Goal: Task Accomplishment & Management: Manage account settings

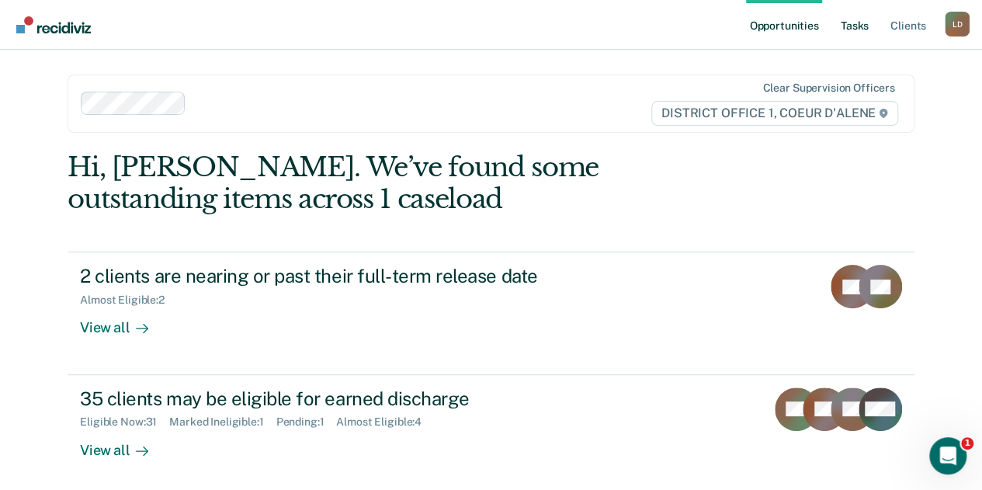
click at [862, 24] on link "Tasks" at bounding box center [855, 25] width 34 height 50
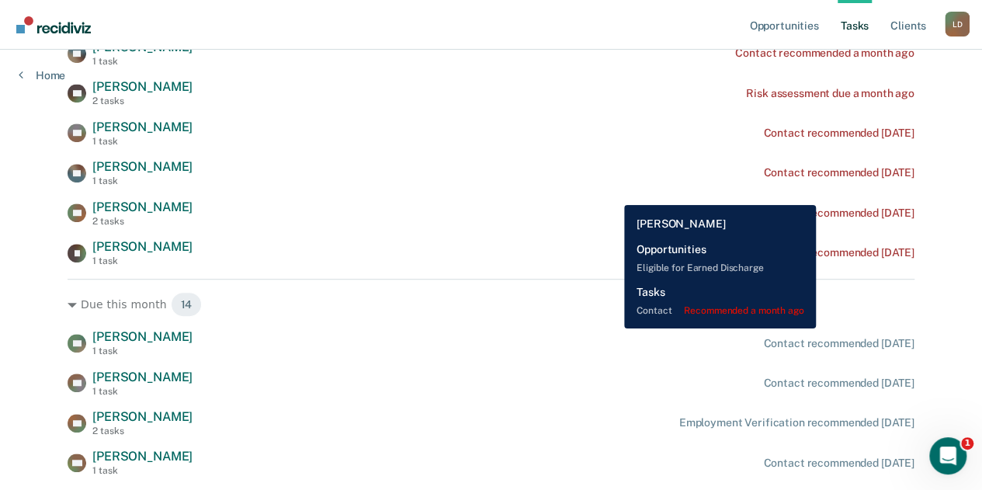
scroll to position [388, 0]
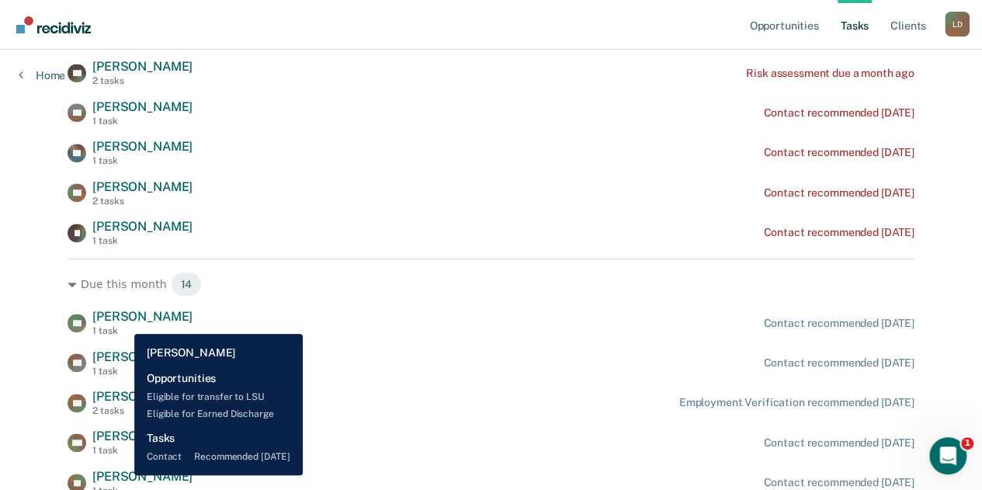
click at [123, 322] on span "[PERSON_NAME]" at bounding box center [142, 316] width 100 height 15
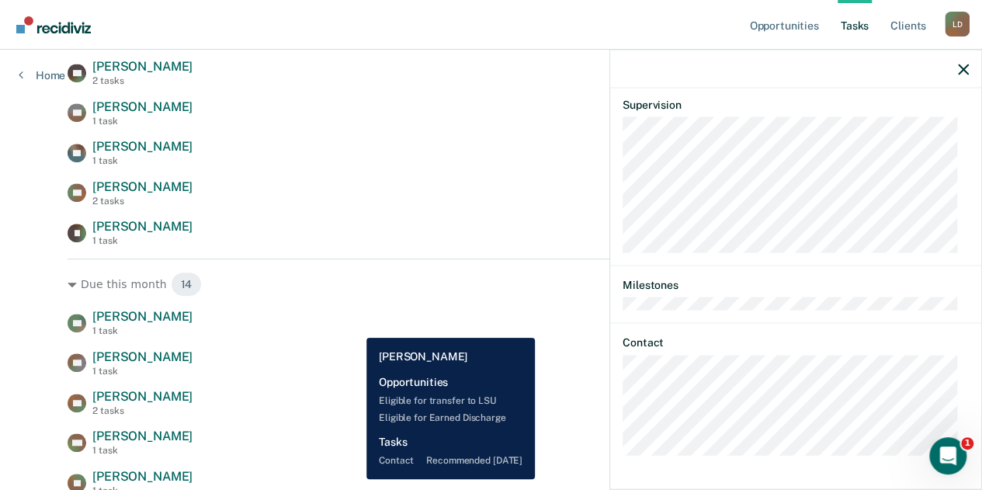
scroll to position [78, 0]
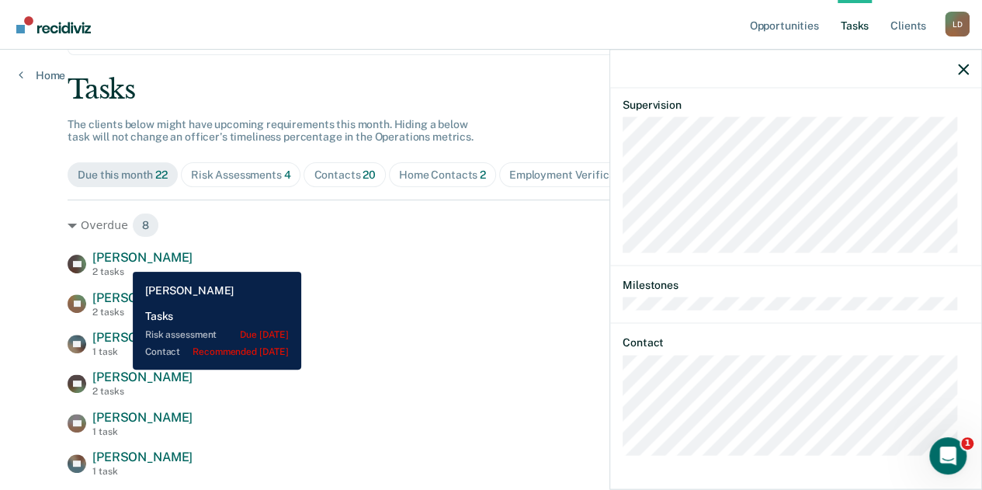
click at [121, 260] on span "[PERSON_NAME]" at bounding box center [142, 257] width 100 height 15
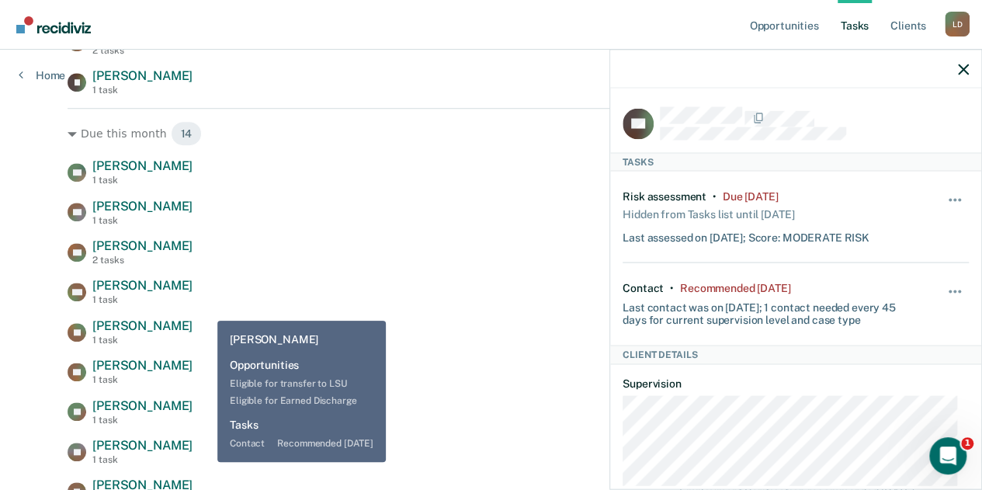
scroll to position [543, 0]
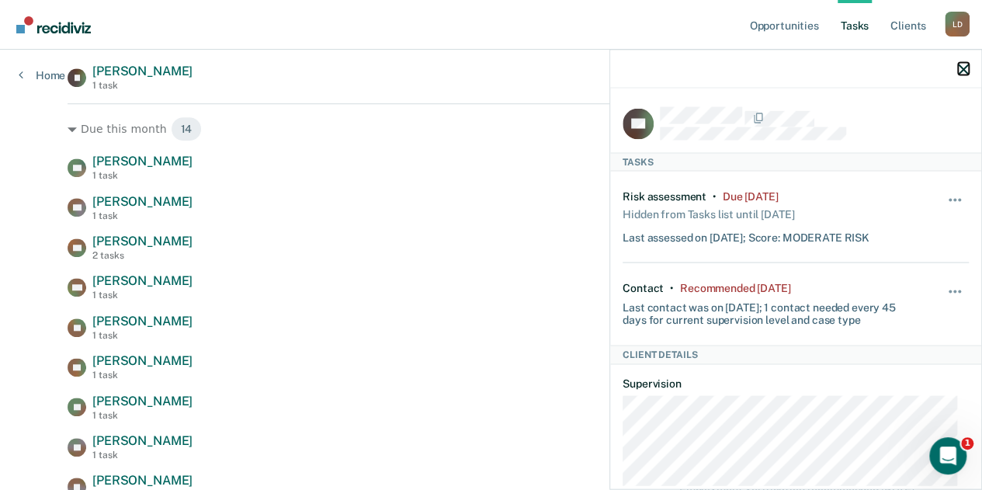
click at [966, 68] on icon "button" at bounding box center [963, 69] width 11 height 11
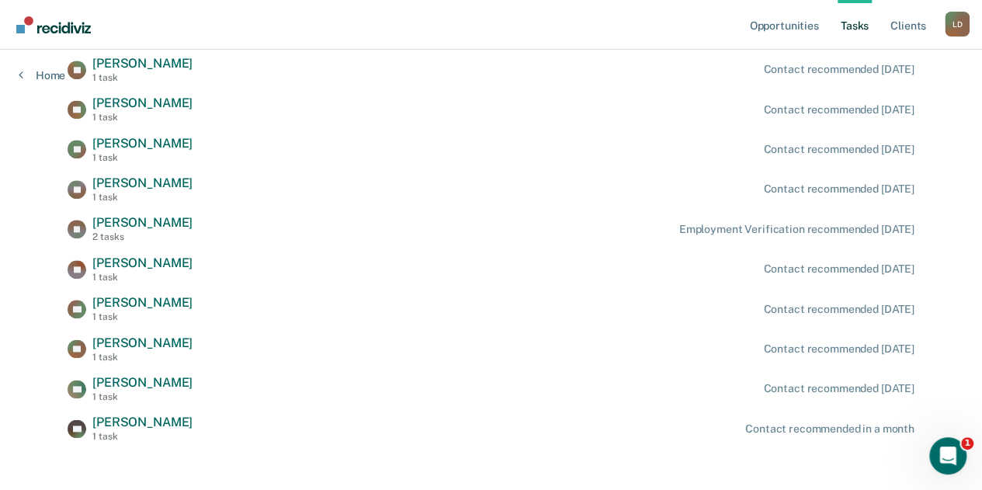
scroll to position [815, 0]
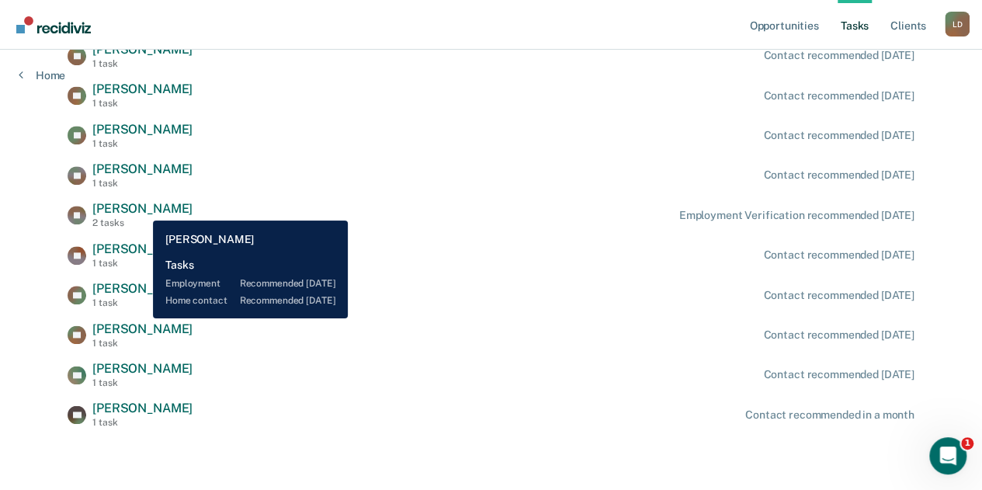
click at [141, 210] on span "[PERSON_NAME]" at bounding box center [142, 208] width 100 height 15
